Goal: Information Seeking & Learning: Learn about a topic

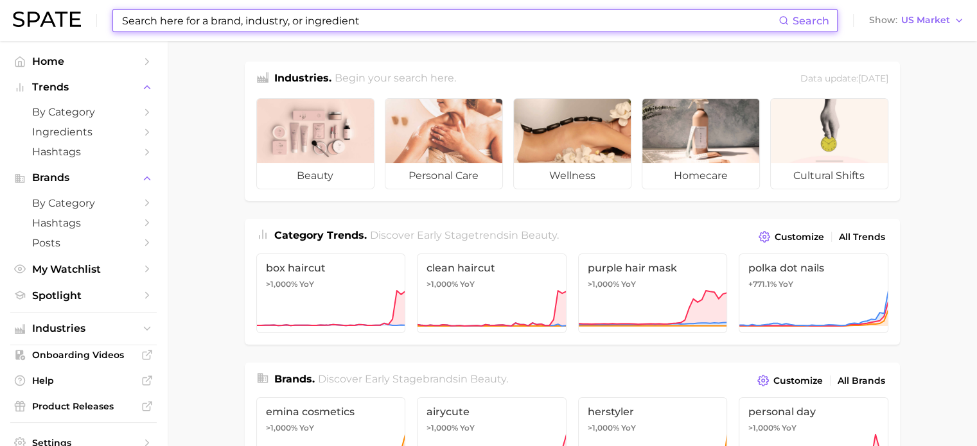
click at [311, 24] on input at bounding box center [450, 21] width 658 height 22
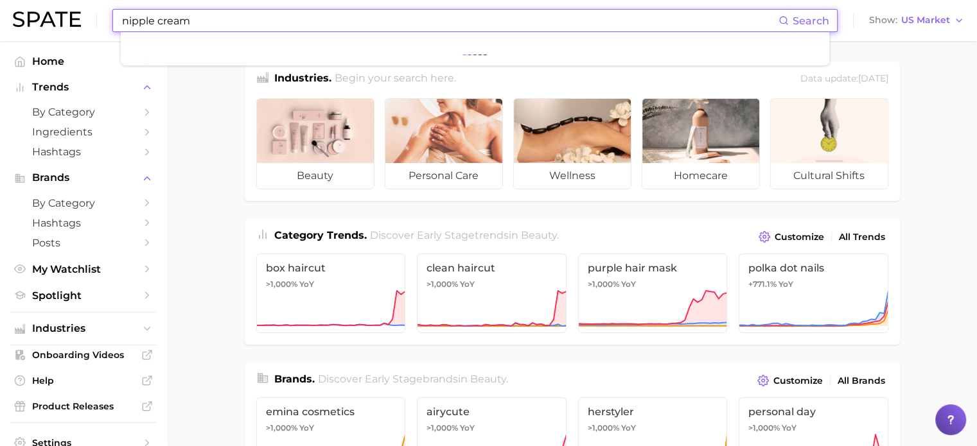
type input "nipple cream"
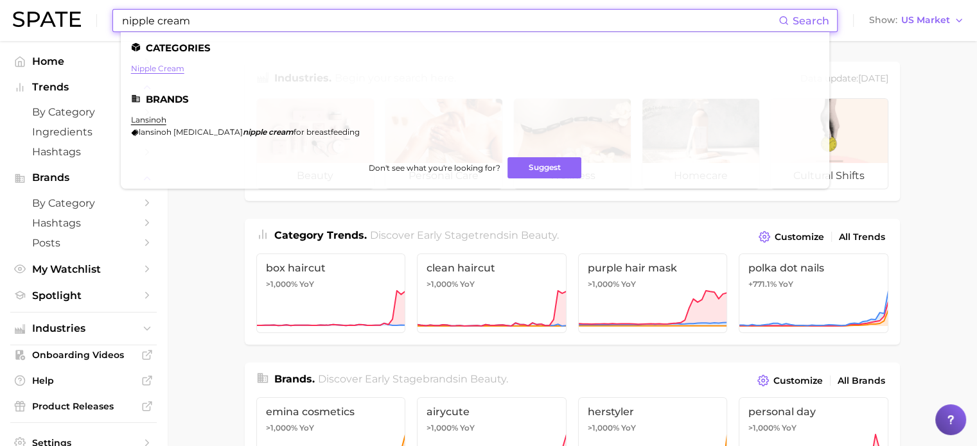
click at [179, 72] on link "nipple cream" at bounding box center [157, 69] width 53 height 10
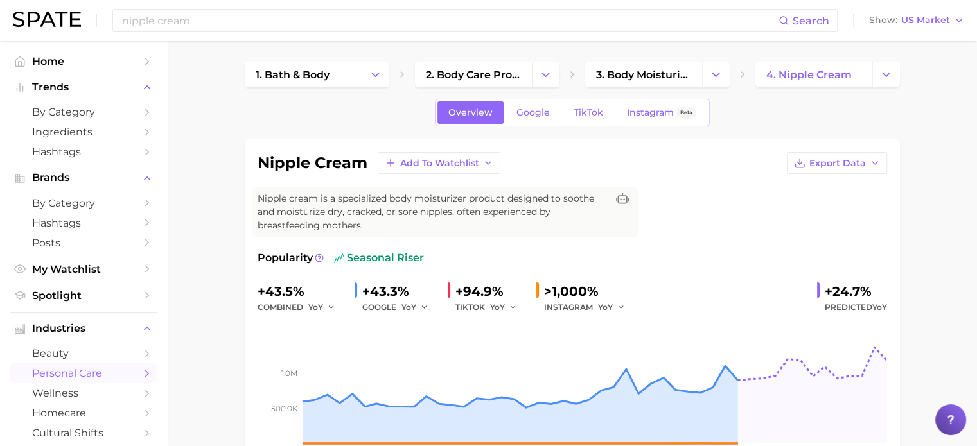
scroll to position [64, 0]
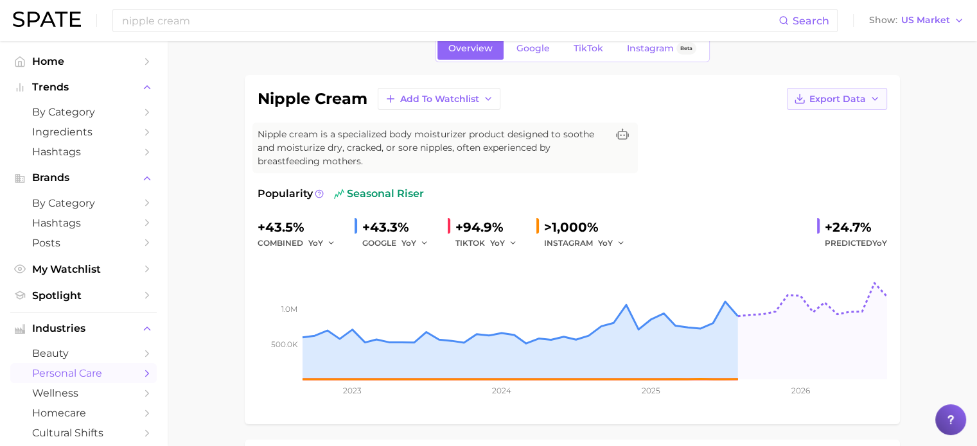
drag, startPoint x: 477, startPoint y: 265, endPoint x: 852, endPoint y: 100, distance: 409.5
click at [852, 100] on span "Export Data" at bounding box center [837, 99] width 57 height 11
click at [803, 148] on span "Time Series Image" at bounding box center [810, 146] width 86 height 11
click at [872, 94] on icon "button" at bounding box center [875, 99] width 10 height 10
click at [789, 145] on span "Time Series Image" at bounding box center [810, 146] width 86 height 11
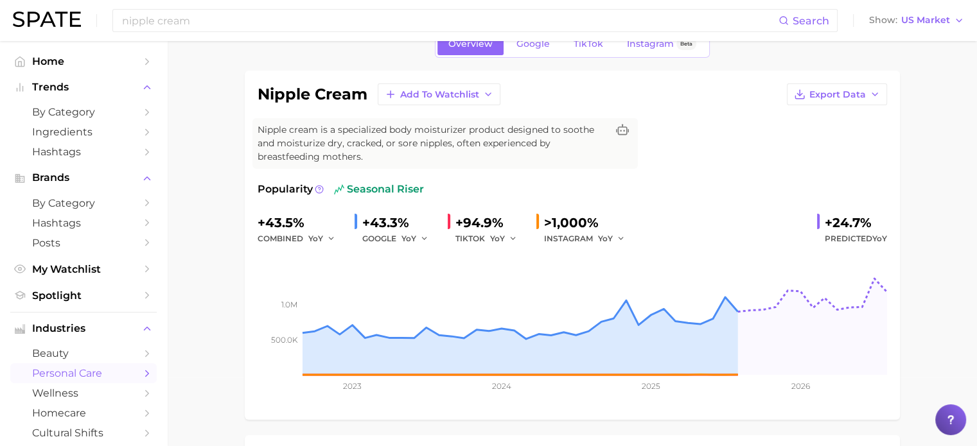
scroll to position [0, 0]
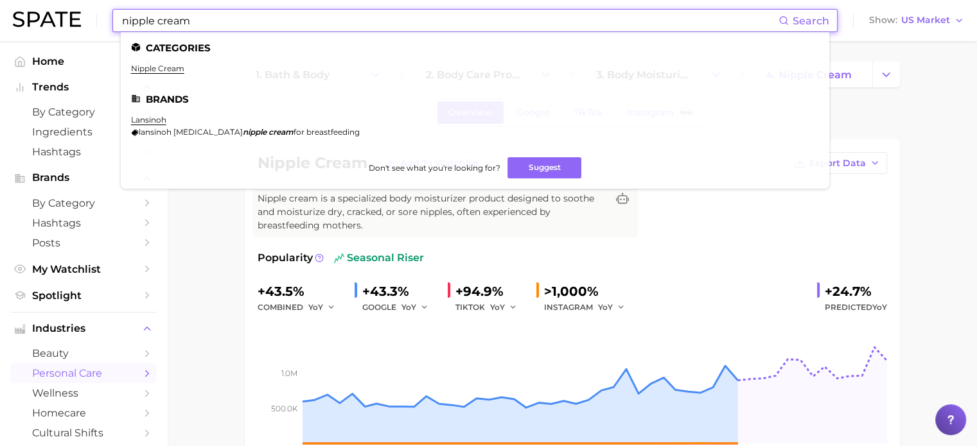
click at [222, 19] on input "nipple cream" at bounding box center [450, 21] width 658 height 22
click at [159, 21] on input "nipple cream" at bounding box center [450, 21] width 658 height 22
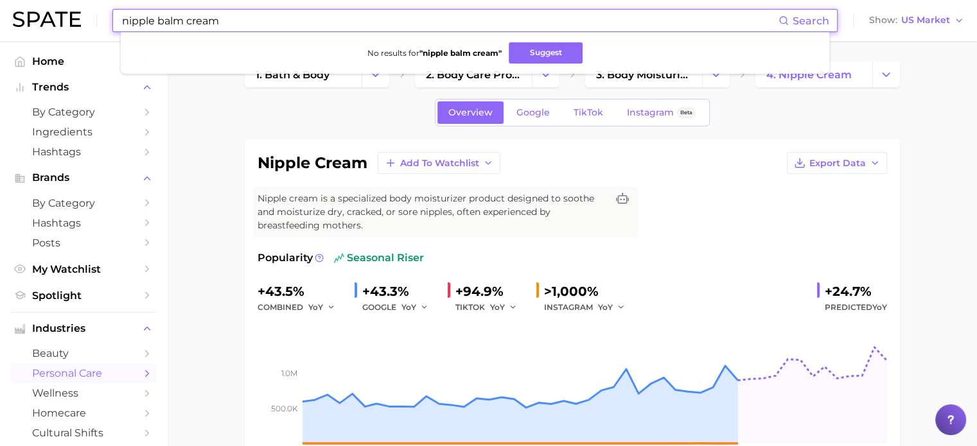
click at [288, 28] on input "nipple balm cream" at bounding box center [450, 21] width 658 height 22
type input "nipple balm cream"
click at [248, 21] on input "nipple balm cream" at bounding box center [450, 21] width 658 height 22
click at [536, 53] on button "Suggest" at bounding box center [546, 52] width 74 height 21
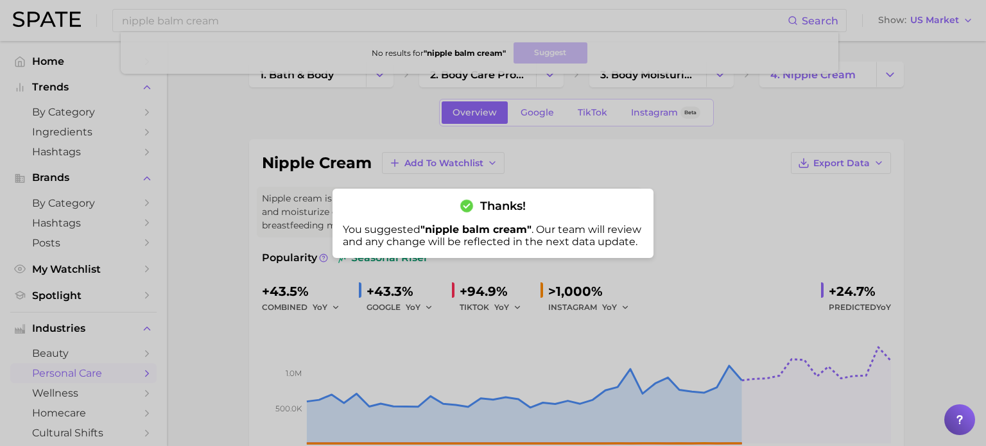
click at [487, 210] on span "Thanks!" at bounding box center [503, 206] width 46 height 14
click at [979, 76] on div at bounding box center [493, 223] width 986 height 446
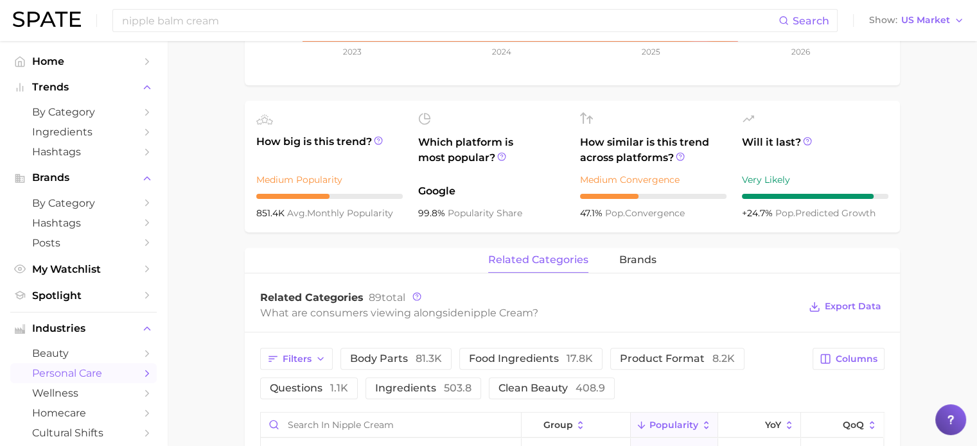
scroll to position [509, 0]
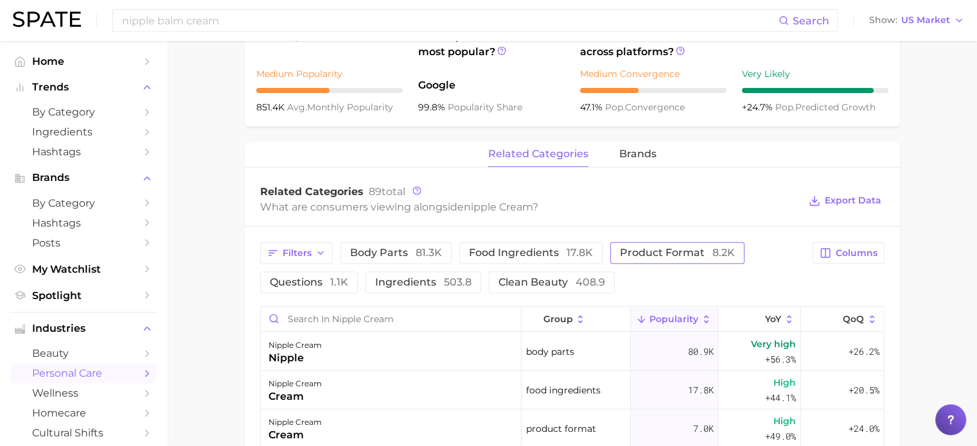
click at [636, 248] on span "product format 8.2k" at bounding box center [677, 253] width 115 height 10
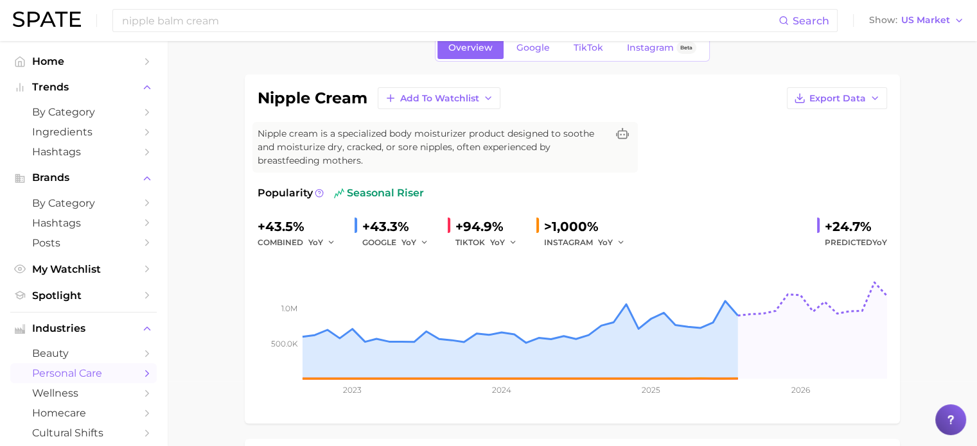
scroll to position [0, 0]
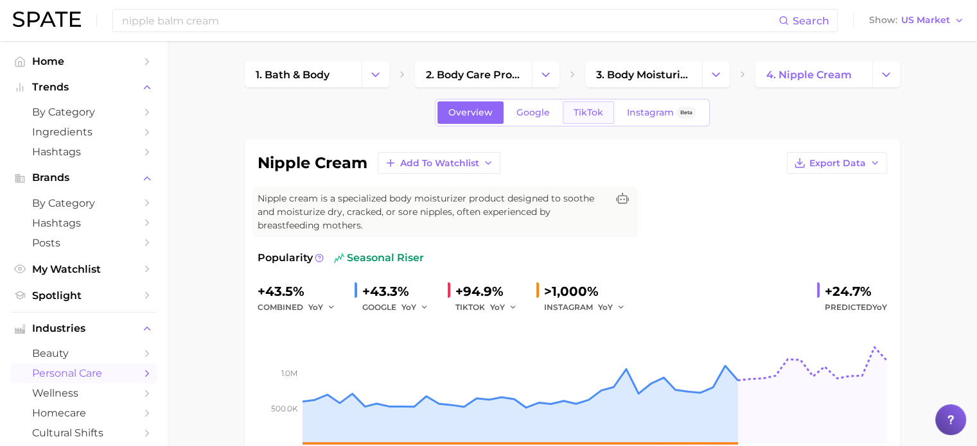
click at [582, 109] on span "TikTok" at bounding box center [589, 112] width 30 height 11
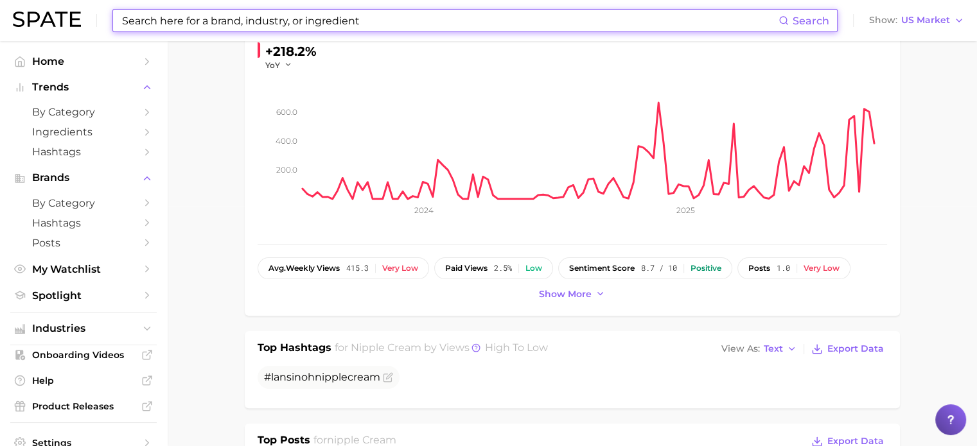
scroll to position [64, 0]
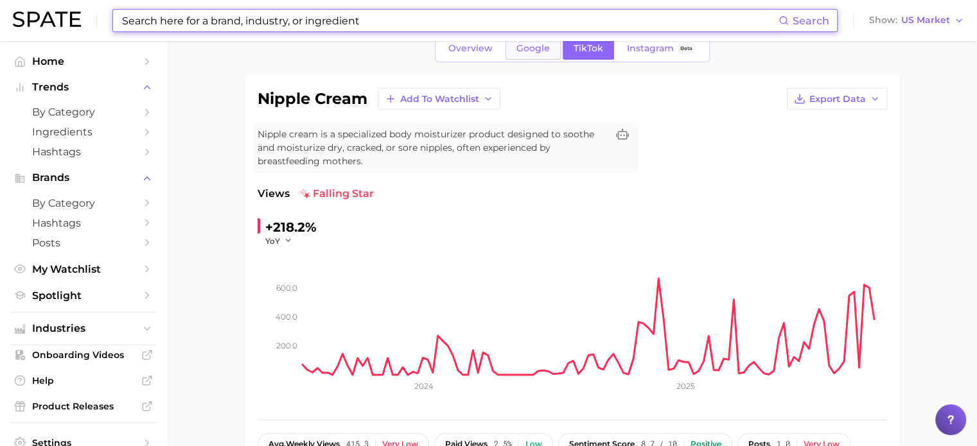
click at [536, 44] on span "Google" at bounding box center [532, 48] width 33 height 11
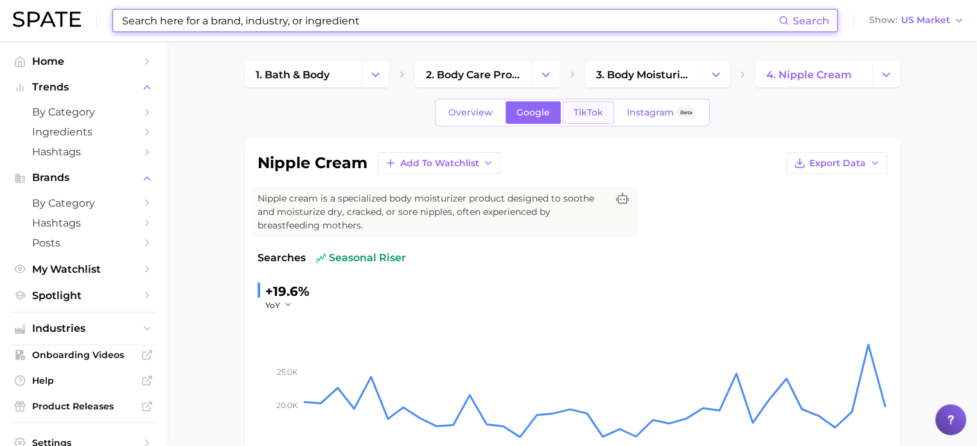
click at [579, 113] on span "TikTok" at bounding box center [589, 112] width 30 height 11
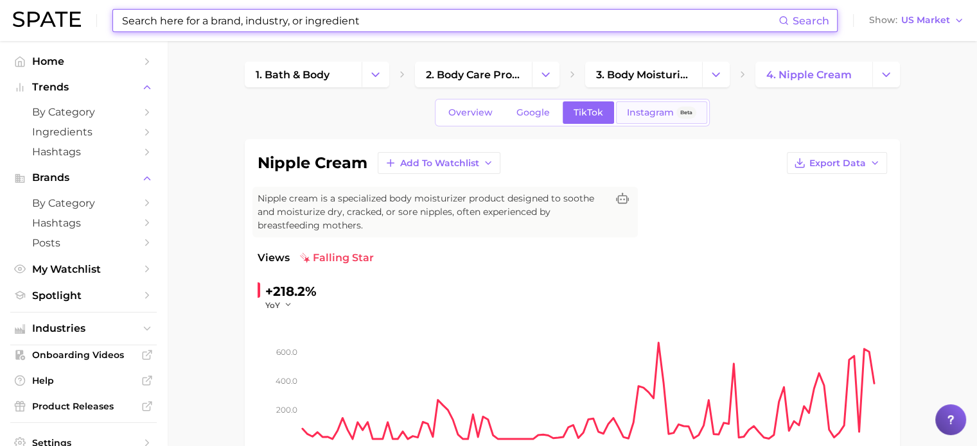
click at [638, 105] on link "Instagram Beta" at bounding box center [661, 112] width 91 height 22
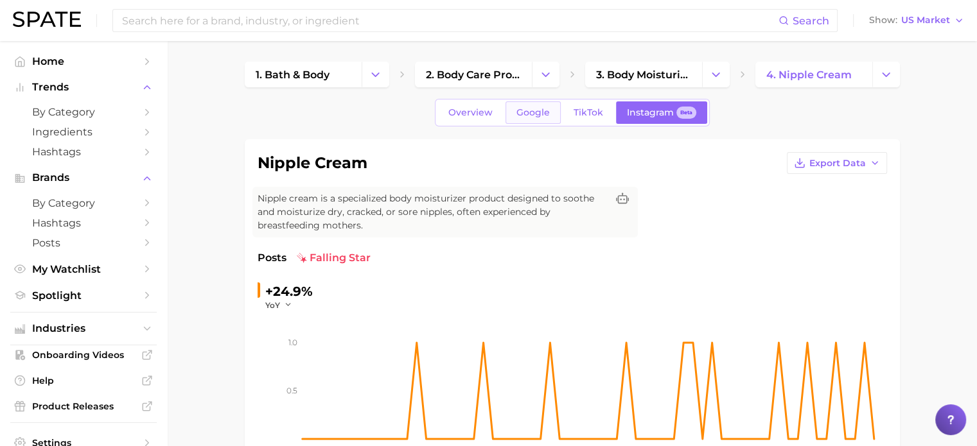
click at [538, 112] on span "Google" at bounding box center [532, 112] width 33 height 11
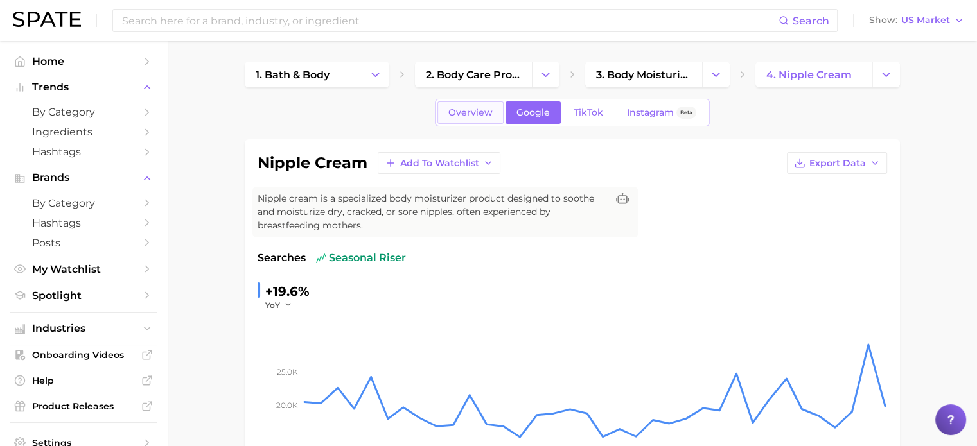
click at [470, 118] on span "Overview" at bounding box center [470, 112] width 44 height 11
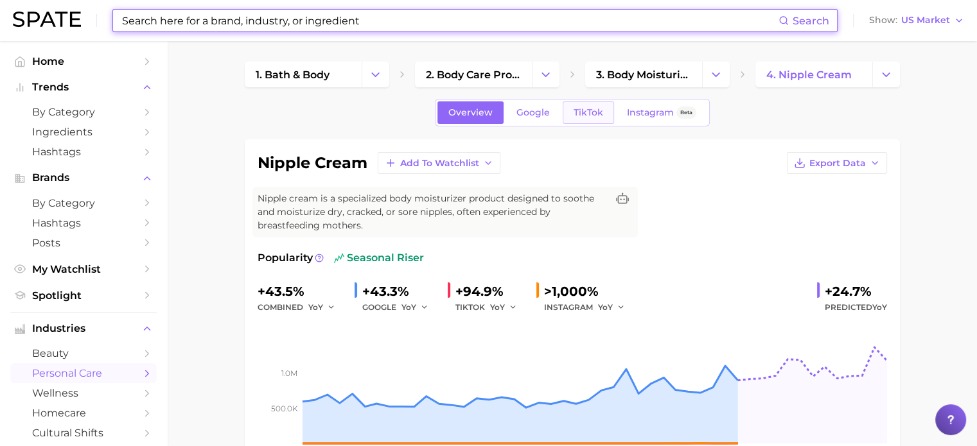
click at [593, 114] on span "TikTok" at bounding box center [589, 112] width 30 height 11
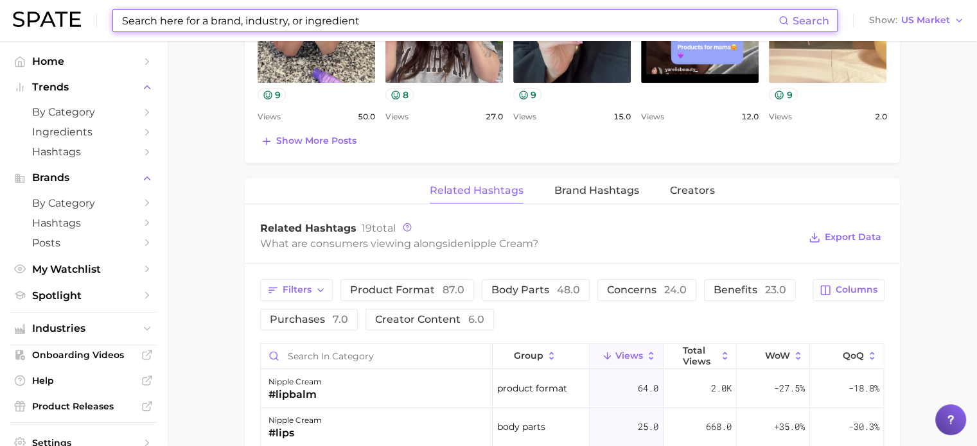
scroll to position [835, 0]
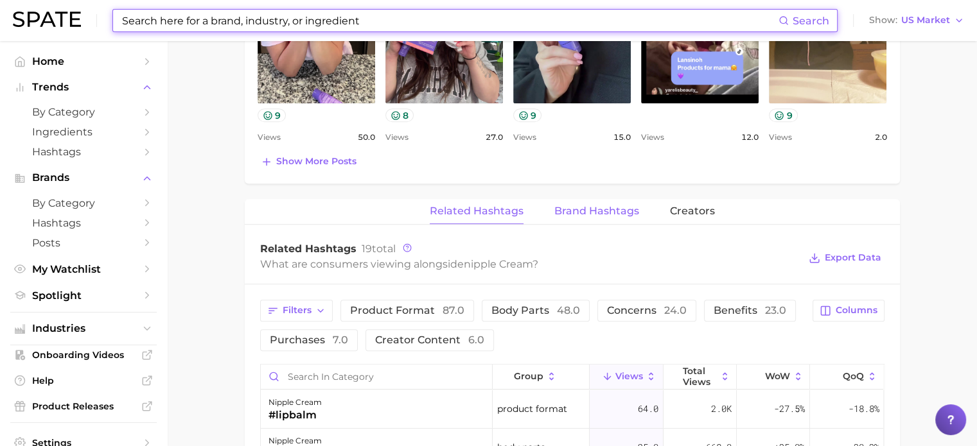
click at [617, 210] on span "Brand Hashtags" at bounding box center [596, 212] width 85 height 12
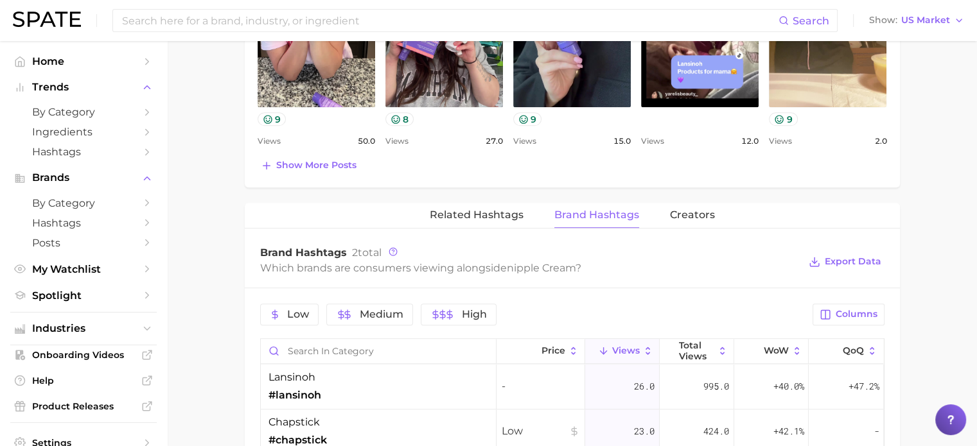
scroll to position [821, 0]
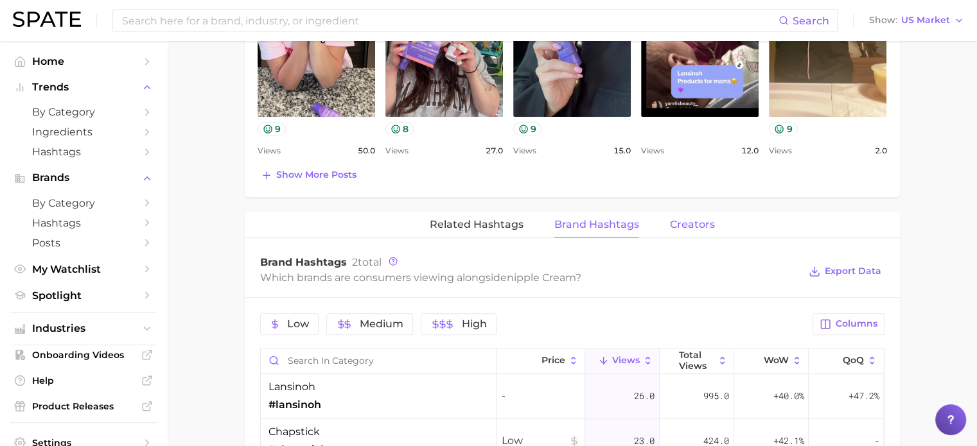
click at [678, 219] on span "Creators" at bounding box center [692, 225] width 45 height 12
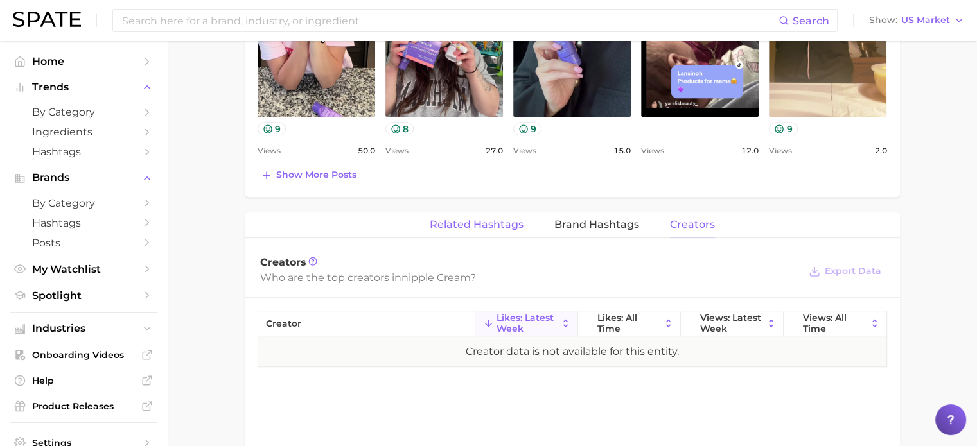
click at [486, 228] on span "Related Hashtags" at bounding box center [477, 225] width 94 height 12
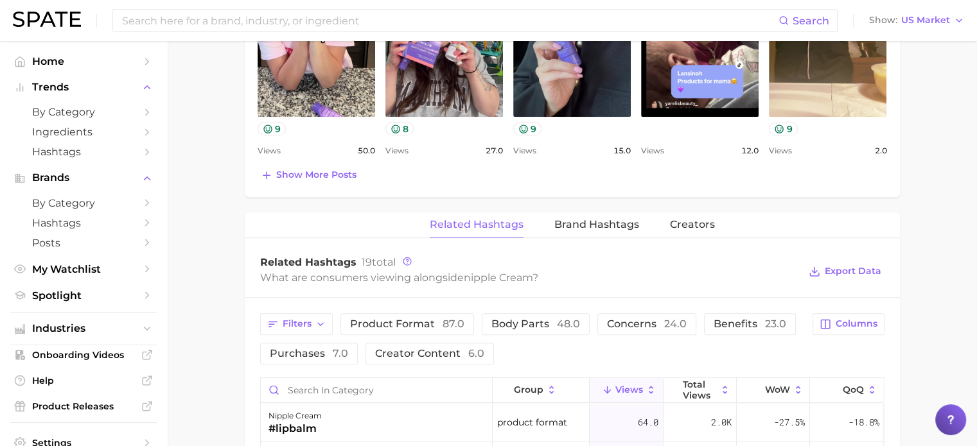
scroll to position [436, 0]
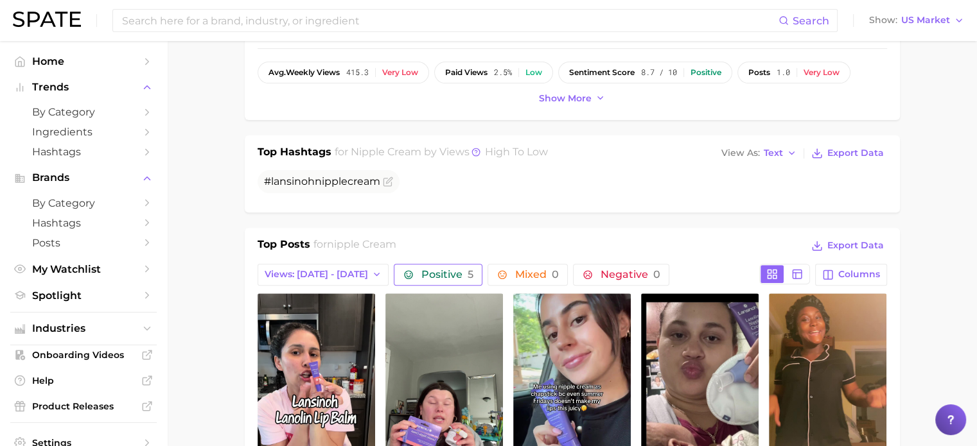
click at [432, 273] on span "Positive 5" at bounding box center [447, 275] width 52 height 10
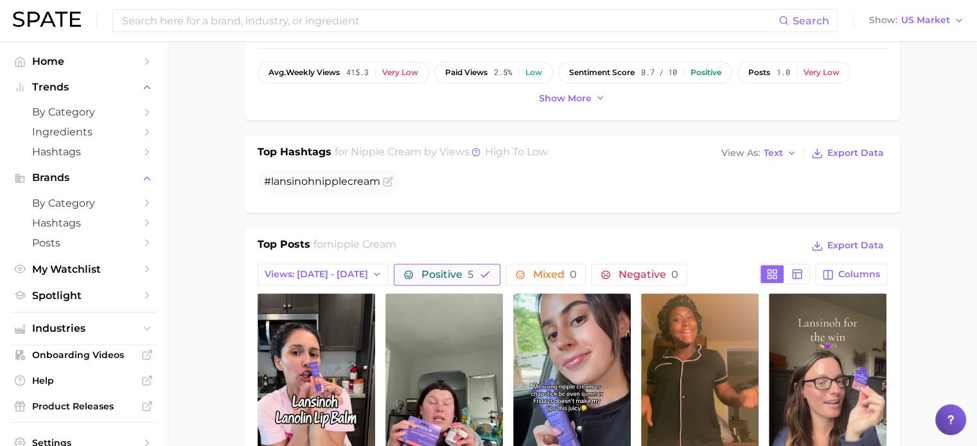
scroll to position [0, 0]
click at [835, 152] on span "Export Data" at bounding box center [855, 153] width 57 height 11
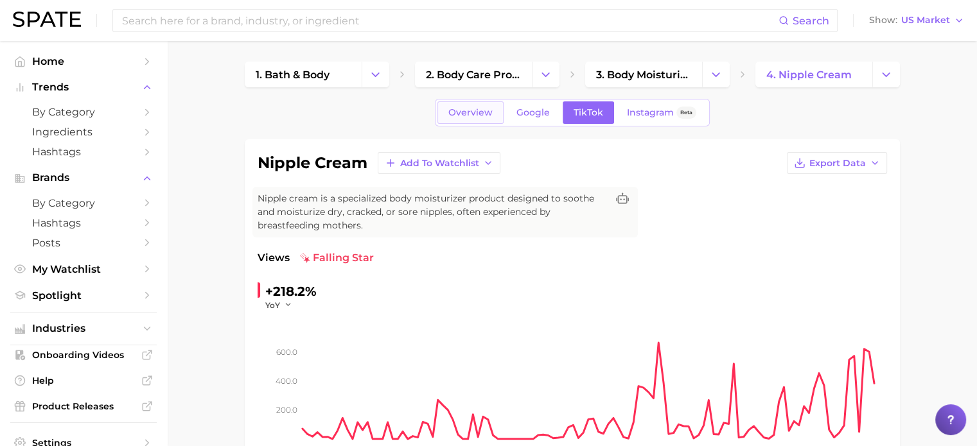
click at [477, 108] on span "Overview" at bounding box center [470, 112] width 44 height 11
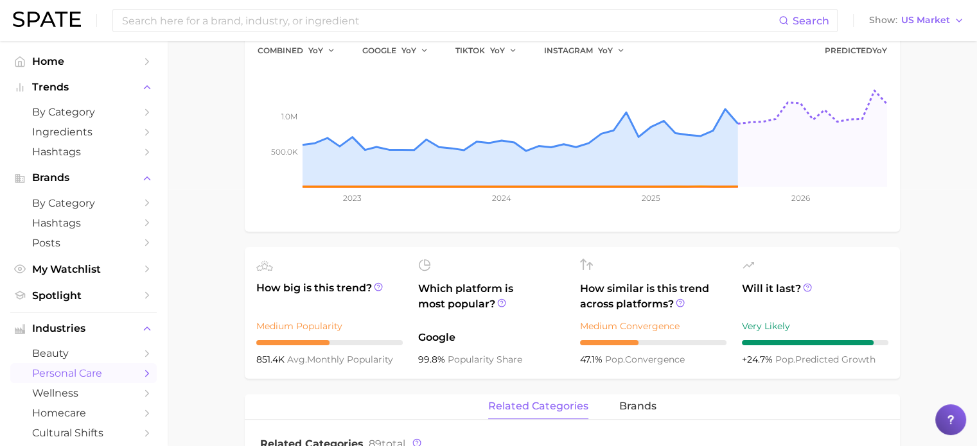
scroll to position [514, 0]
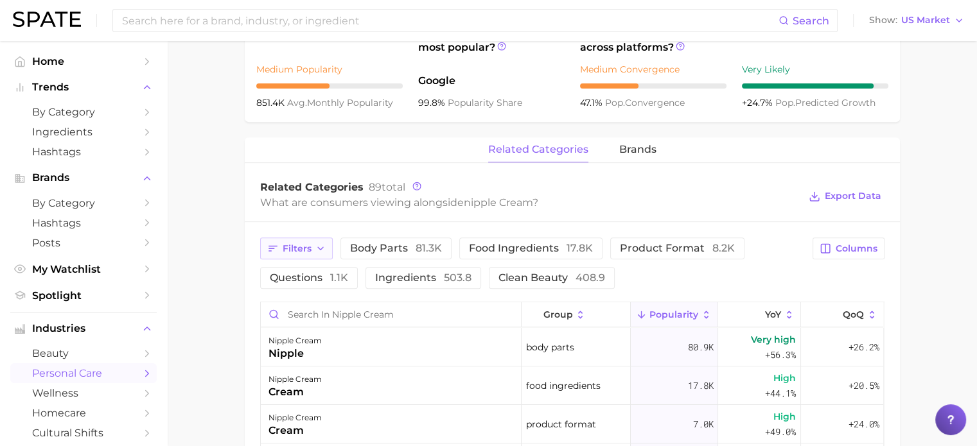
click at [322, 249] on icon "button" at bounding box center [320, 248] width 10 height 10
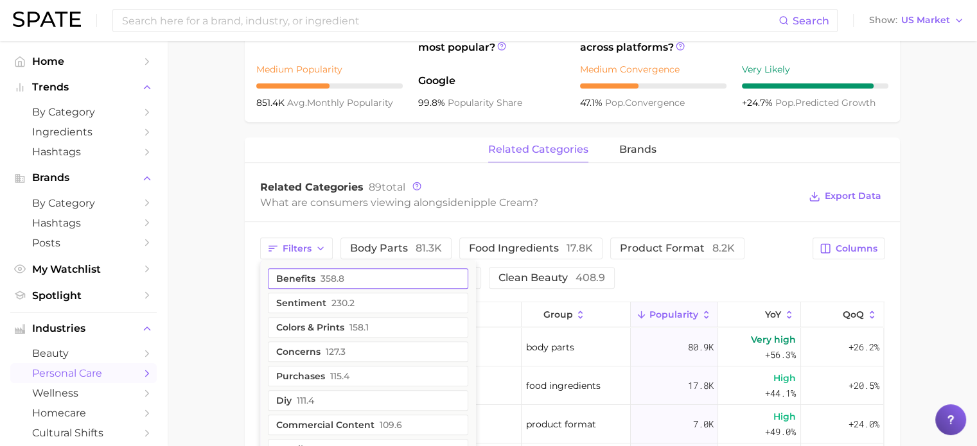
click at [310, 274] on button "benefits 358.8" at bounding box center [368, 278] width 200 height 21
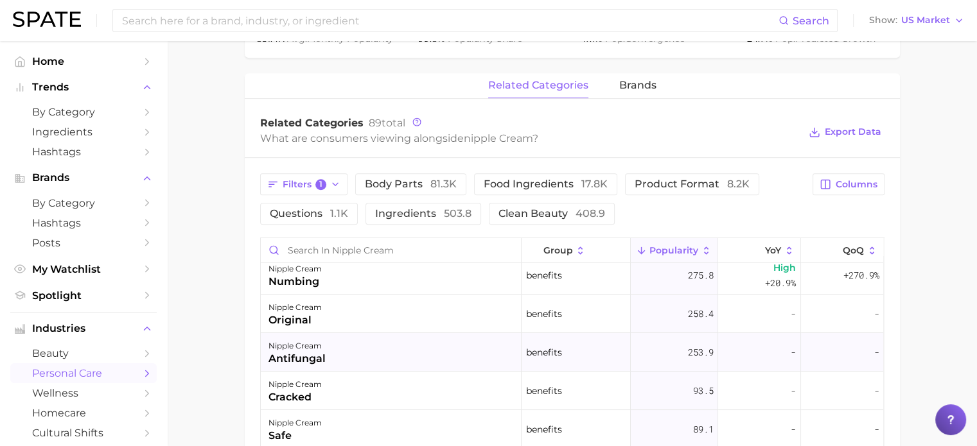
scroll to position [0, 0]
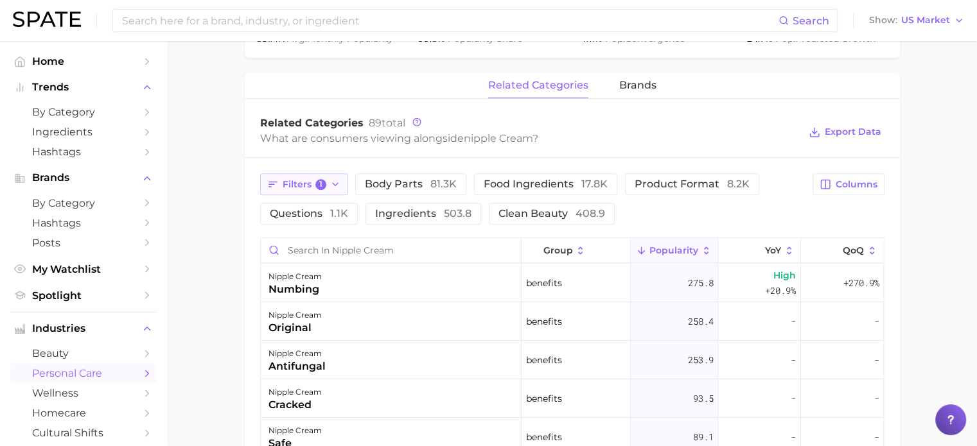
click at [334, 176] on button "Filters 1" at bounding box center [304, 184] width 88 height 22
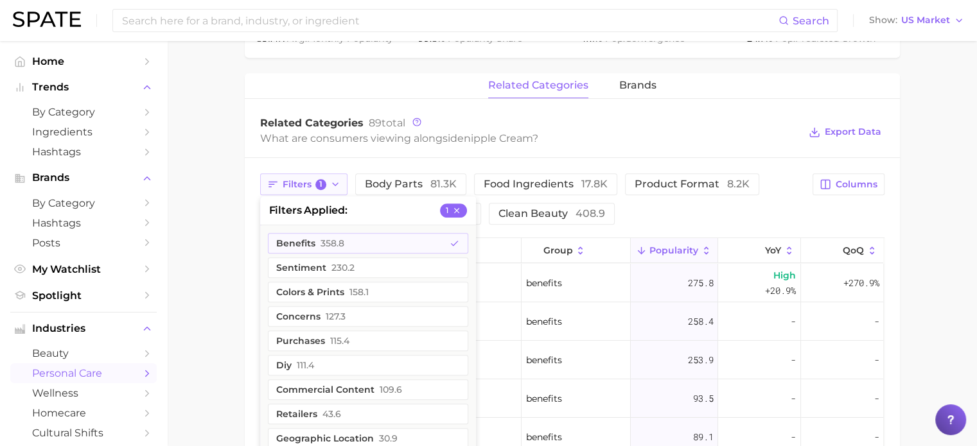
click at [334, 176] on button "Filters 1" at bounding box center [304, 184] width 88 height 22
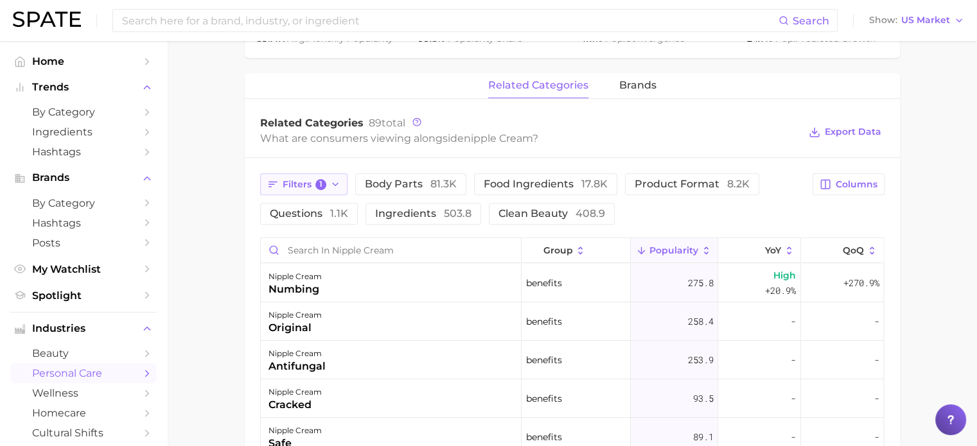
click at [337, 179] on icon "button" at bounding box center [335, 184] width 10 height 10
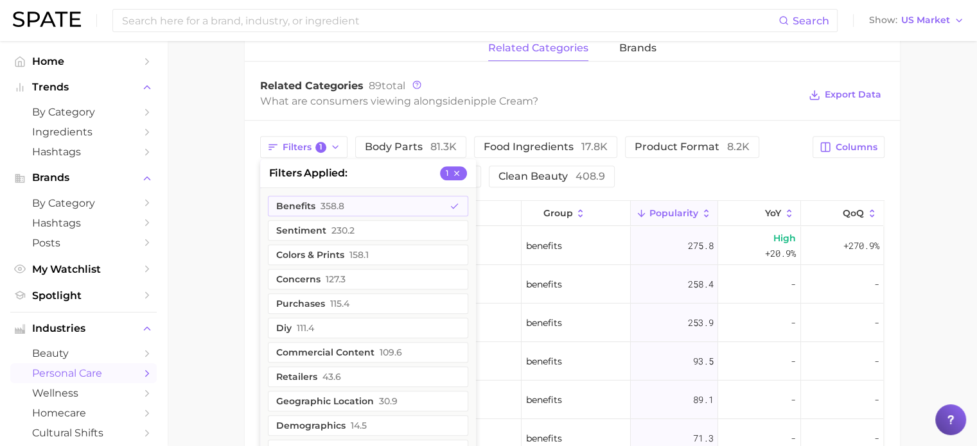
scroll to position [578, 0]
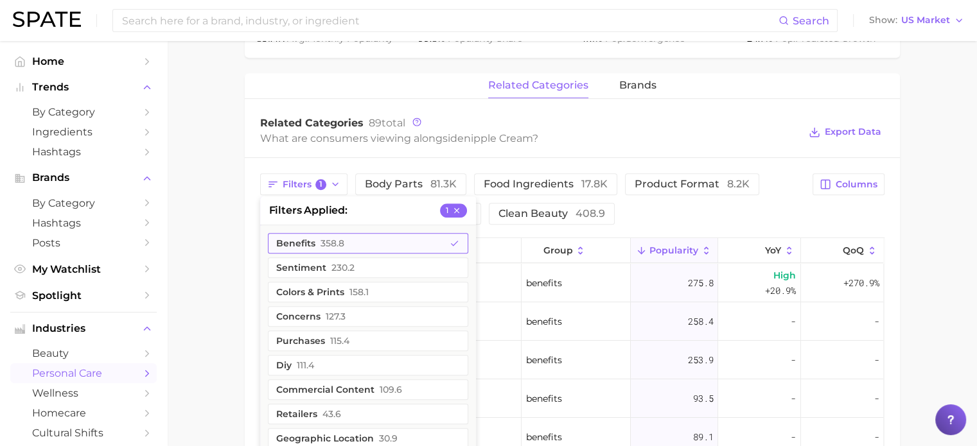
click at [315, 246] on button "benefits 358.8" at bounding box center [368, 243] width 200 height 21
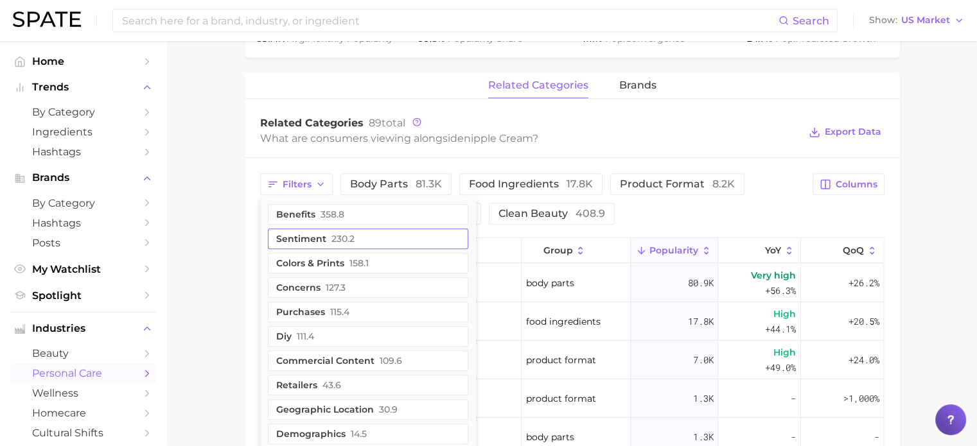
click at [306, 233] on button "sentiment 230.2" at bounding box center [368, 239] width 200 height 21
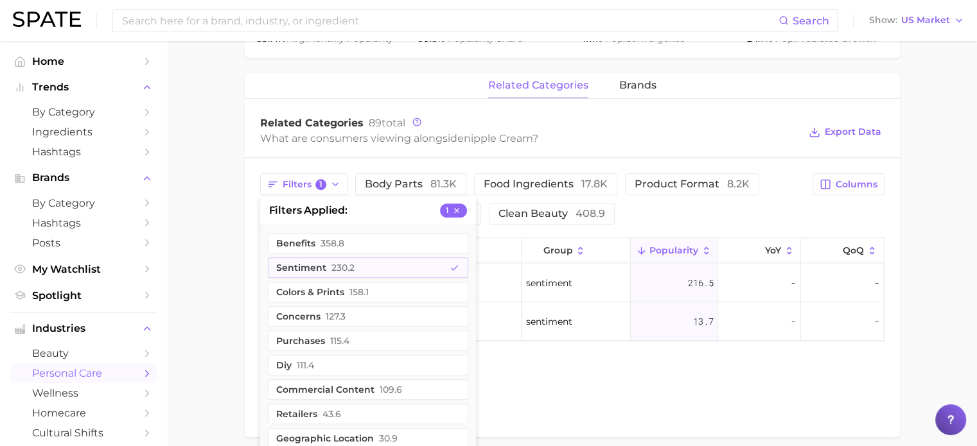
click at [639, 374] on div "related categories brands Related Categories 89 total What are consumers viewin…" at bounding box center [572, 255] width 655 height 364
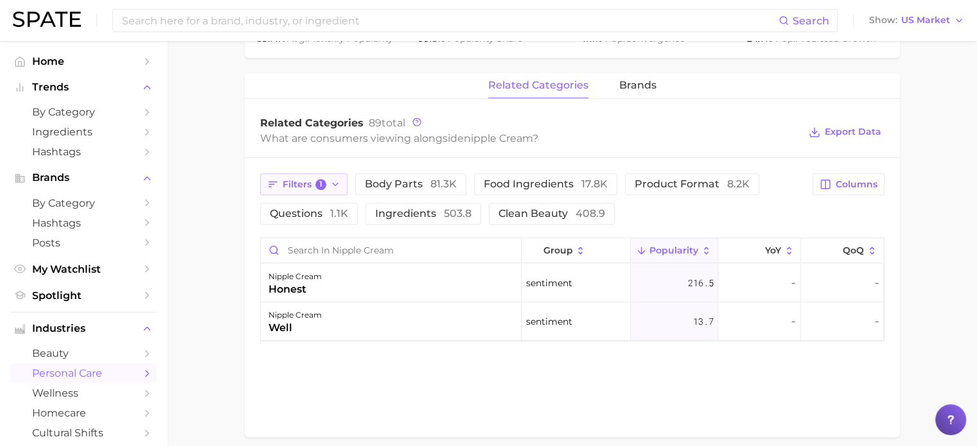
click at [340, 186] on button "Filters 1" at bounding box center [304, 184] width 88 height 22
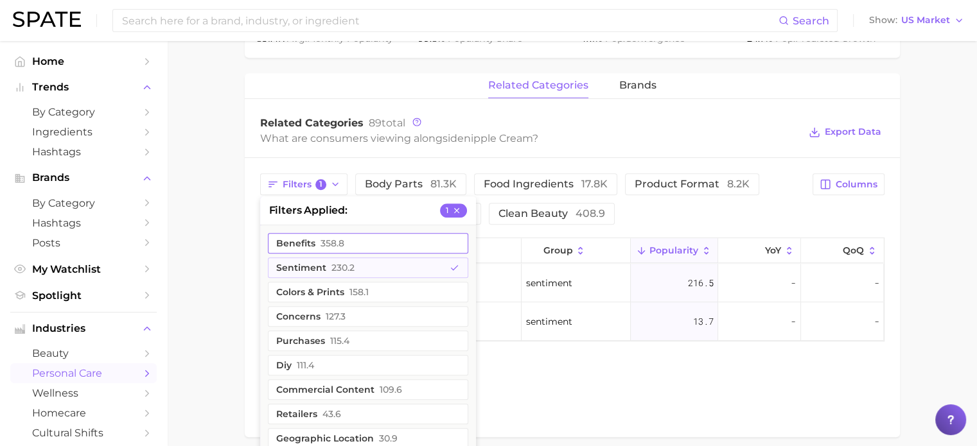
click at [319, 241] on button "benefits 358.8" at bounding box center [368, 243] width 200 height 21
click at [320, 264] on button "sentiment 230.2" at bounding box center [368, 268] width 200 height 21
